Goal: Information Seeking & Learning: Find specific fact

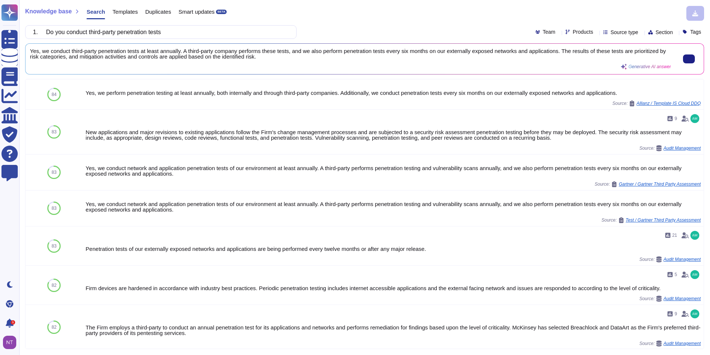
click at [610, 58] on span "Yes, we conduct third-party penetration tests at least annually. A third-party …" at bounding box center [350, 53] width 641 height 11
click at [176, 32] on input "1. Do you conduct third-party penetration tests" at bounding box center [159, 32] width 260 height 13
drag, startPoint x: 176, startPoint y: 32, endPoint x: 56, endPoint y: 31, distance: 119.9
click at [56, 31] on input "1. Do you conduct third-party penetration tests" at bounding box center [159, 32] width 260 height 13
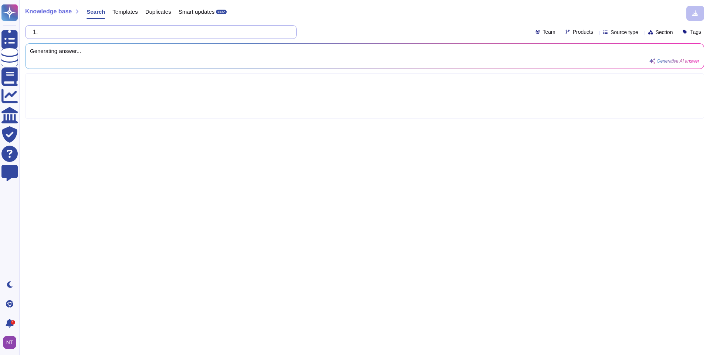
paste input "3. How quickly do you apply patches for new vulnerabilities? Is there a Service…"
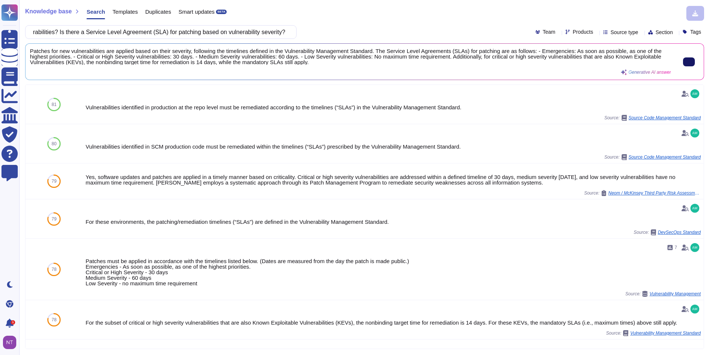
type input "1.3. How quickly do you apply patches for new vulnerabilities? Is there a Servi…"
click at [689, 62] on icon at bounding box center [689, 62] width 0 height 0
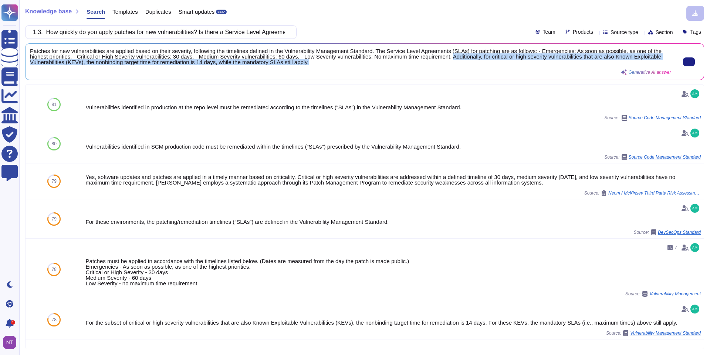
scroll to position [0, 0]
drag, startPoint x: 477, startPoint y: 57, endPoint x: 480, endPoint y: 64, distance: 7.1
click at [480, 64] on span "Patches for new vulnerabilities are applied based on their severity, following …" at bounding box center [350, 56] width 641 height 17
copy span "Additionally, for critical or high severity vulnerabilities that are also Known…"
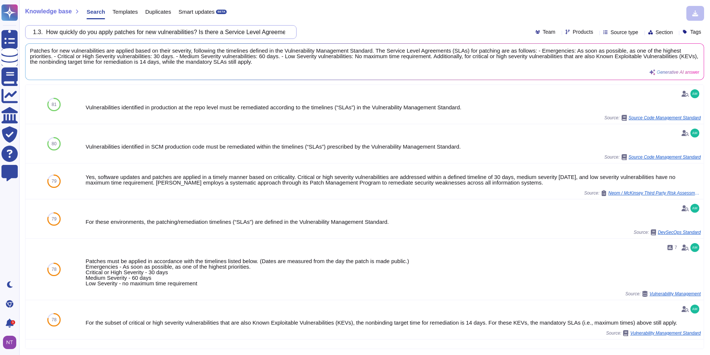
click at [232, 32] on input "1.3. How quickly do you apply patches for new vulnerabilities? Is there a Servi…" at bounding box center [159, 32] width 260 height 13
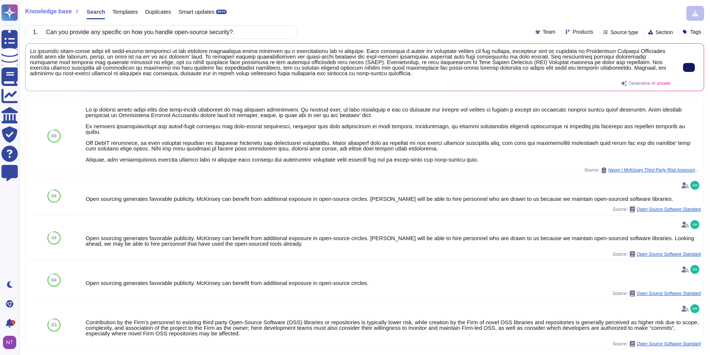
click at [183, 30] on input "1. Can you provide any specific on how you handle open-source security?." at bounding box center [159, 32] width 260 height 13
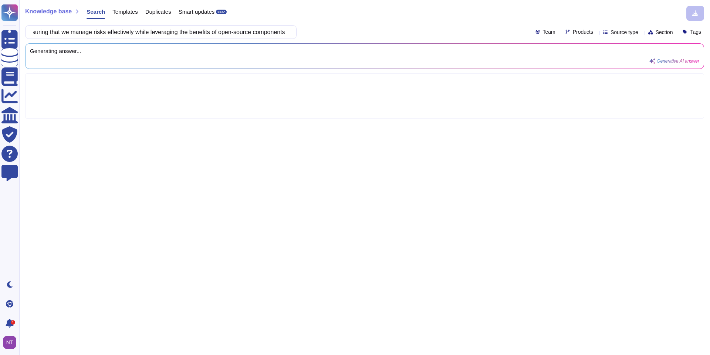
scroll to position [0, 0]
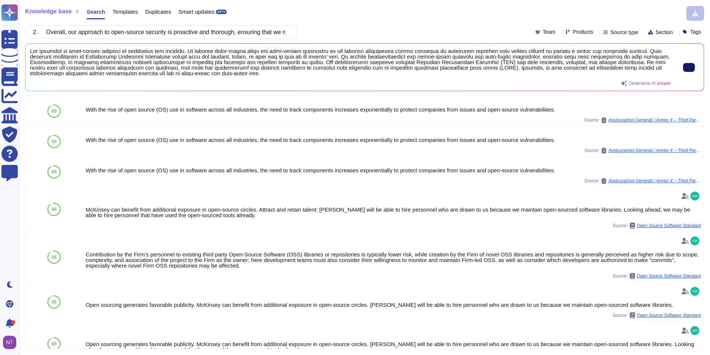
click at [689, 67] on icon at bounding box center [689, 67] width 0 height 0
click at [135, 37] on input "2. Overall, our approach to open-source security is proactive and thorough, ens…" at bounding box center [159, 32] width 260 height 13
click at [135, 31] on input "2. Overall, our approach to open-source security is proactive and thorough, ens…" at bounding box center [159, 32] width 260 height 13
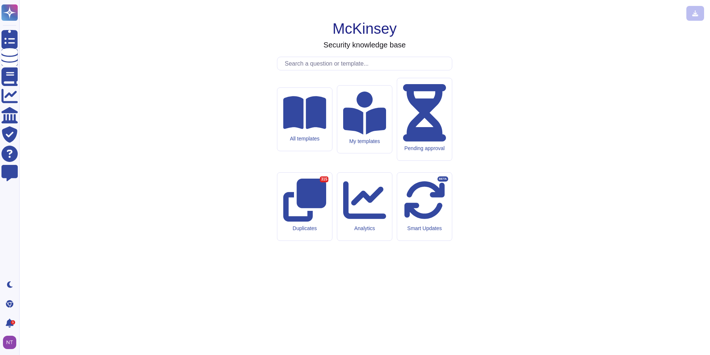
click at [322, 70] on input "text" at bounding box center [366, 63] width 171 height 13
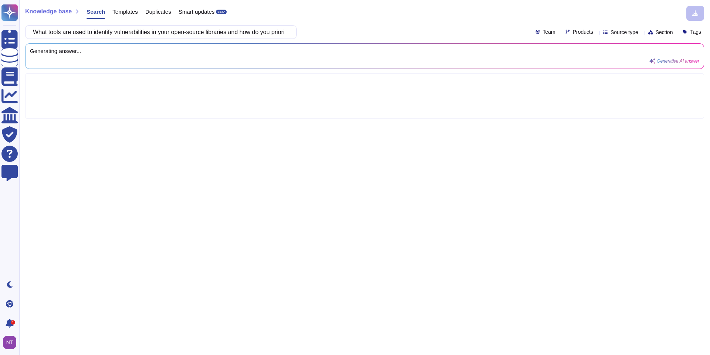
scroll to position [0, 82]
click at [42, 34] on input "What tools are used to identify vulnerabilities in your open-source libraries a…" at bounding box center [159, 32] width 260 height 13
type input "What tools are used to identify what tools are used to identify vulnerabilities…"
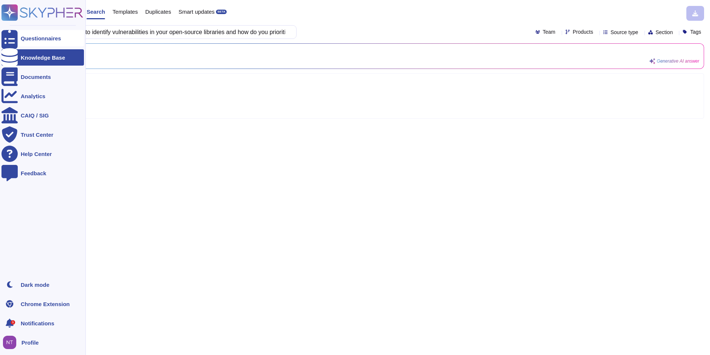
scroll to position [0, 0]
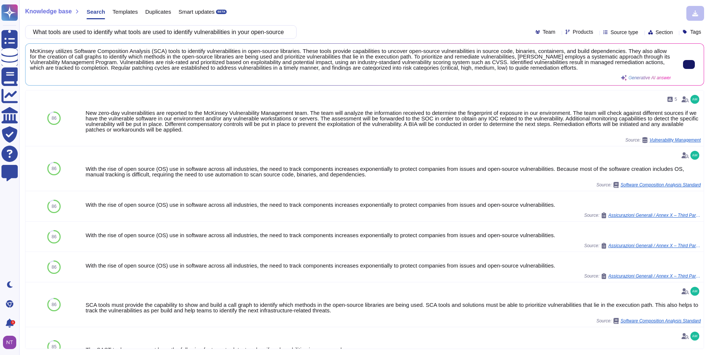
click at [689, 64] on icon at bounding box center [689, 64] width 0 height 0
click at [204, 32] on input "What tools are used to identify what tools are used to identify vulnerabilities…" at bounding box center [159, 32] width 260 height 13
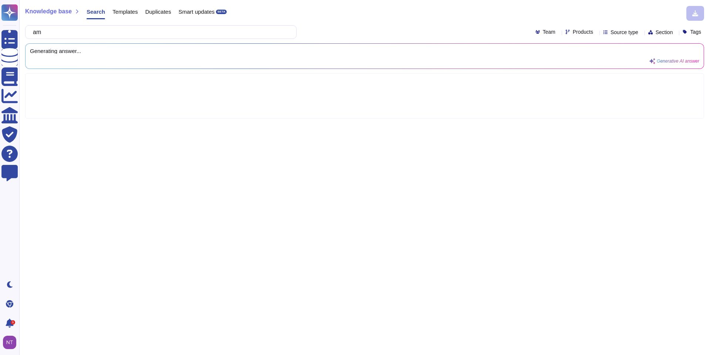
type input "a"
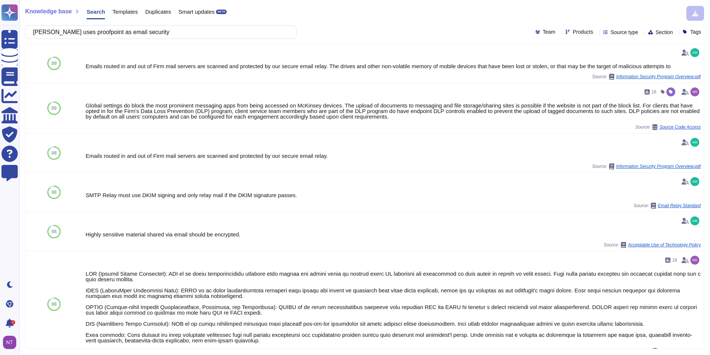
drag, startPoint x: 158, startPoint y: 30, endPoint x: 37, endPoint y: 32, distance: 121.8
click at [37, 32] on input "[PERSON_NAME] uses proofpoint as email security" at bounding box center [159, 32] width 260 height 13
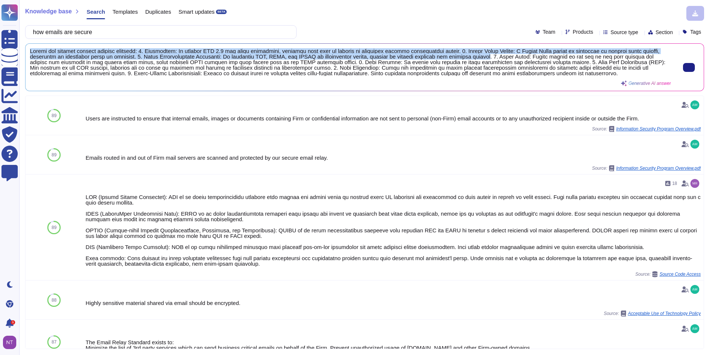
drag, startPoint x: 30, startPoint y: 50, endPoint x: 501, endPoint y: 55, distance: 470.7
click at [501, 55] on span at bounding box center [350, 62] width 641 height 28
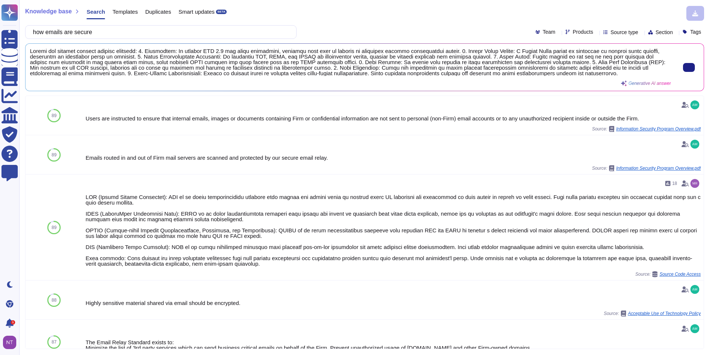
click at [129, 58] on span at bounding box center [350, 62] width 641 height 28
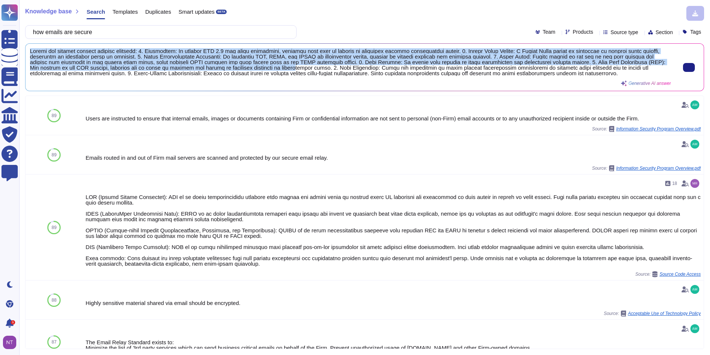
scroll to position [0, 0]
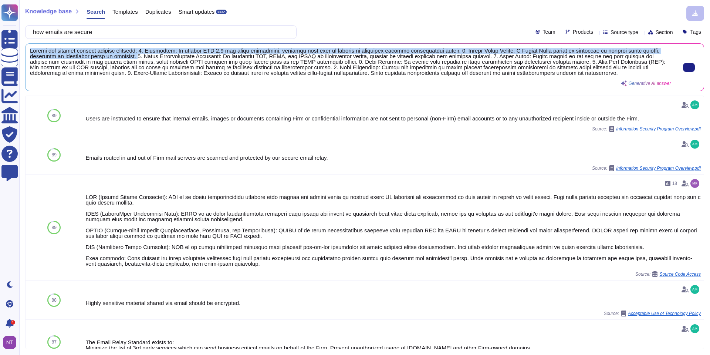
drag, startPoint x: 30, startPoint y: 51, endPoint x: 132, endPoint y: 58, distance: 102.0
click at [132, 58] on span at bounding box center [350, 62] width 641 height 28
copy span "Emails are secured through several measures: 1. Encryption: We utilize TLS 1.2 …"
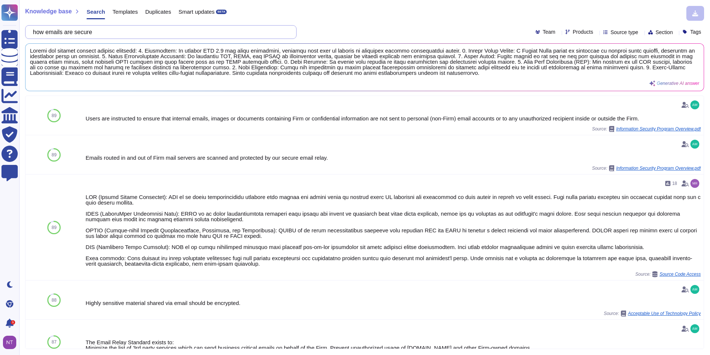
click at [119, 32] on input "how emails are secure" at bounding box center [159, 32] width 260 height 13
drag, startPoint x: 110, startPoint y: 33, endPoint x: 39, endPoint y: 34, distance: 71.1
click at [39, 34] on input "how emails are secure" at bounding box center [159, 32] width 260 height 13
paste input "2. What is the user experience for a forgotten password, and what security meas…"
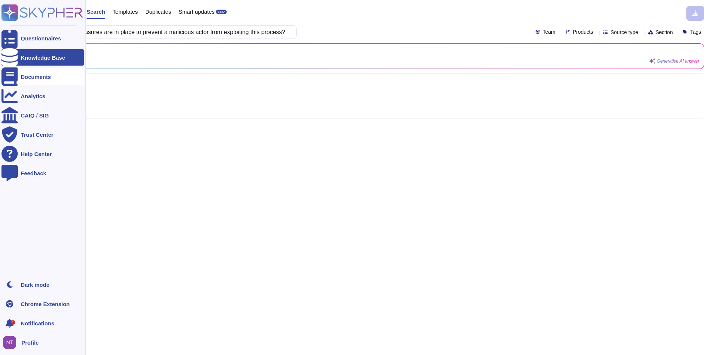
scroll to position [0, 0]
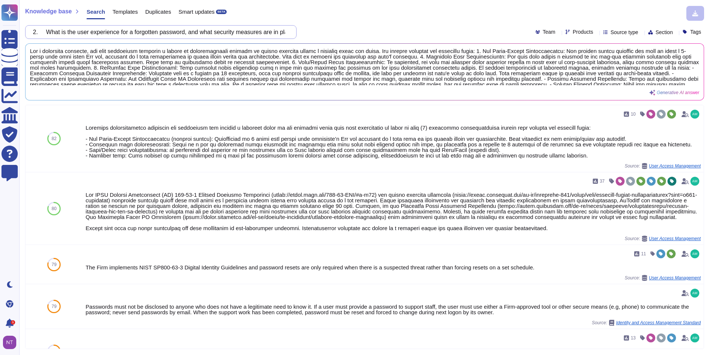
click at [85, 31] on input "2. What is the user experience for a forgotten password, and what security meas…" at bounding box center [159, 32] width 260 height 13
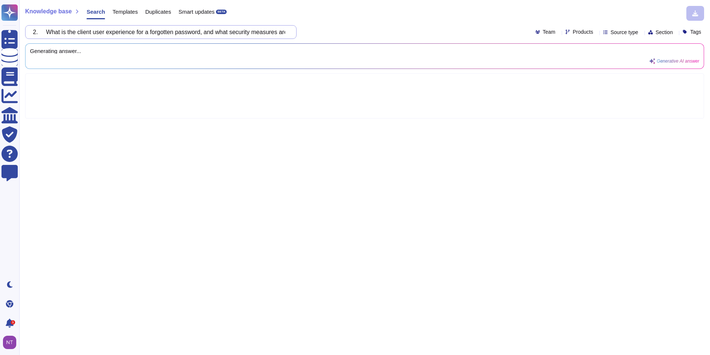
drag, startPoint x: 54, startPoint y: 31, endPoint x: 41, endPoint y: 31, distance: 13.3
click at [41, 31] on input "2. What is the client user experience for a forgotten password, and what securi…" at bounding box center [159, 32] width 260 height 13
type input "What is the client user experience for a forgotten password, and what security …"
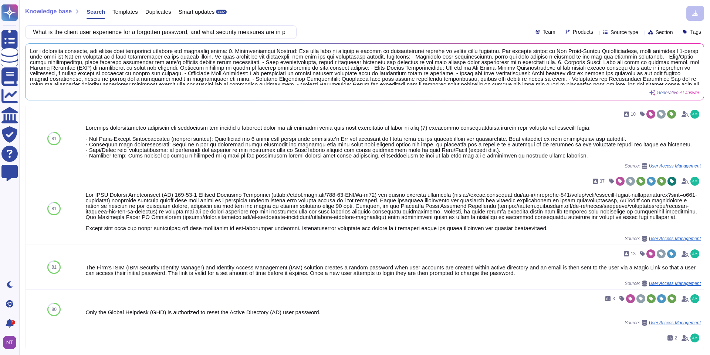
scroll to position [8, 0]
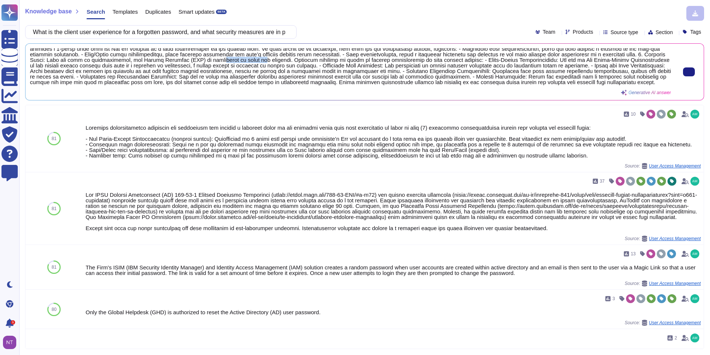
drag, startPoint x: 258, startPoint y: 60, endPoint x: 293, endPoint y: 60, distance: 34.4
click at [293, 60] on span at bounding box center [350, 66] width 641 height 37
click at [288, 73] on span at bounding box center [350, 66] width 641 height 37
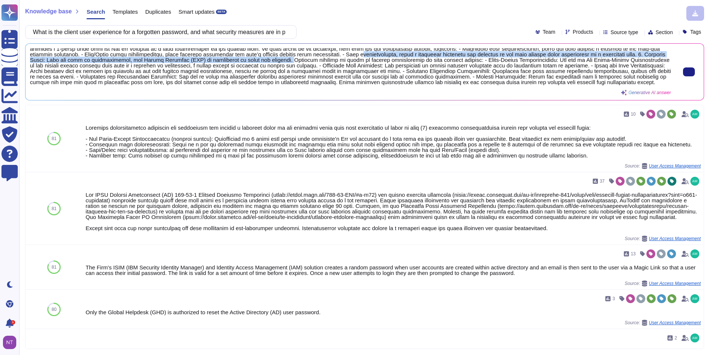
scroll to position [7, 0]
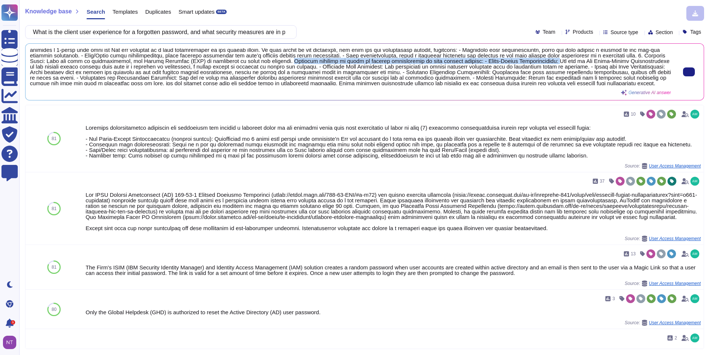
drag, startPoint x: 365, startPoint y: 60, endPoint x: 629, endPoint y: 60, distance: 264.2
click at [629, 60] on span at bounding box center [350, 66] width 641 height 37
copy span "Security measures in place to prevent exploitation of this process include: - M…"
click at [526, 63] on span at bounding box center [350, 66] width 641 height 37
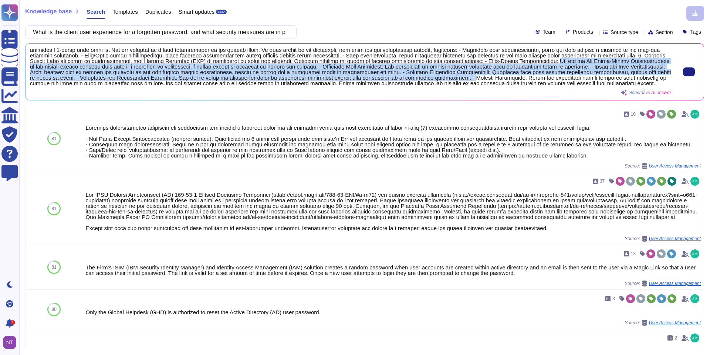
scroll to position [13, 0]
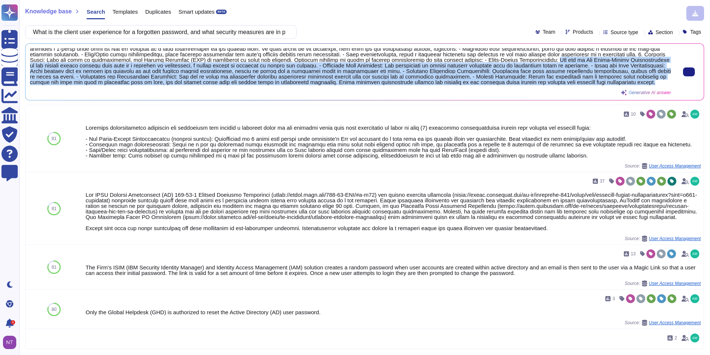
drag, startPoint x: 628, startPoint y: 60, endPoint x: 635, endPoint y: 86, distance: 27.4
click at [635, 86] on div "Generative AI answer" at bounding box center [350, 71] width 641 height 47
copy span "The use of Duo Multi-Factor Authentication as the primary method ensures that e…"
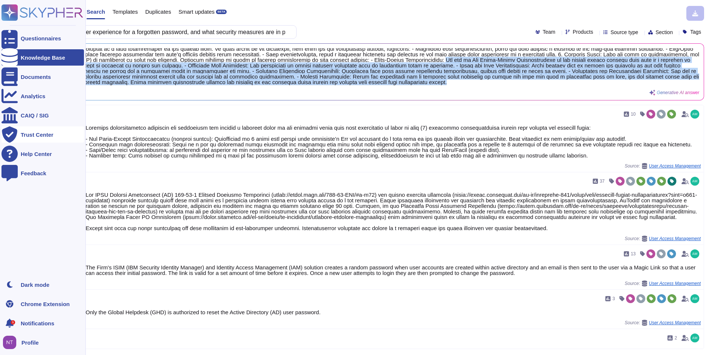
scroll to position [8, 0]
